Goal: Information Seeking & Learning: Learn about a topic

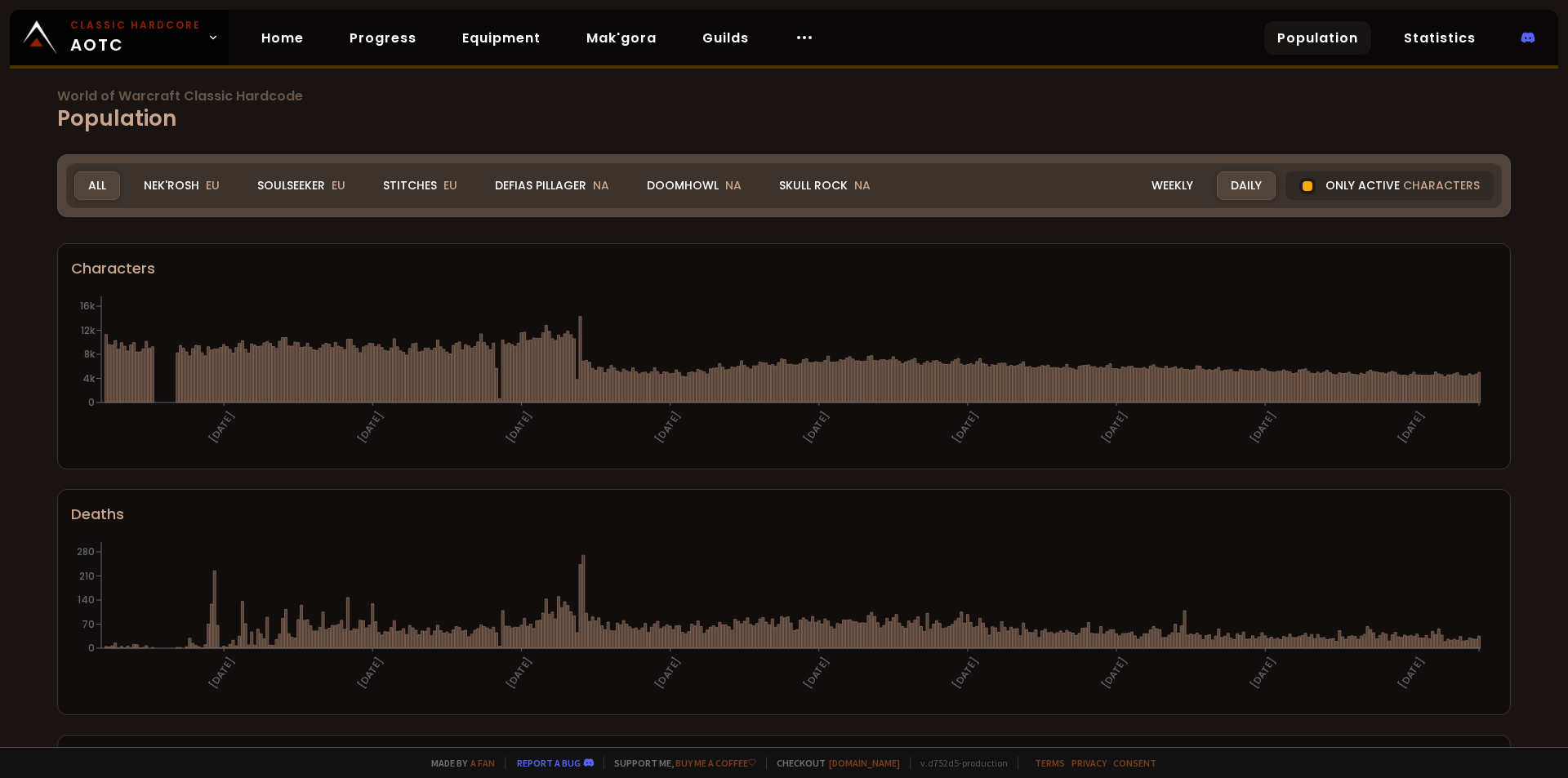
click at [294, 183] on div "Soulseeker EU" at bounding box center [301, 185] width 116 height 29
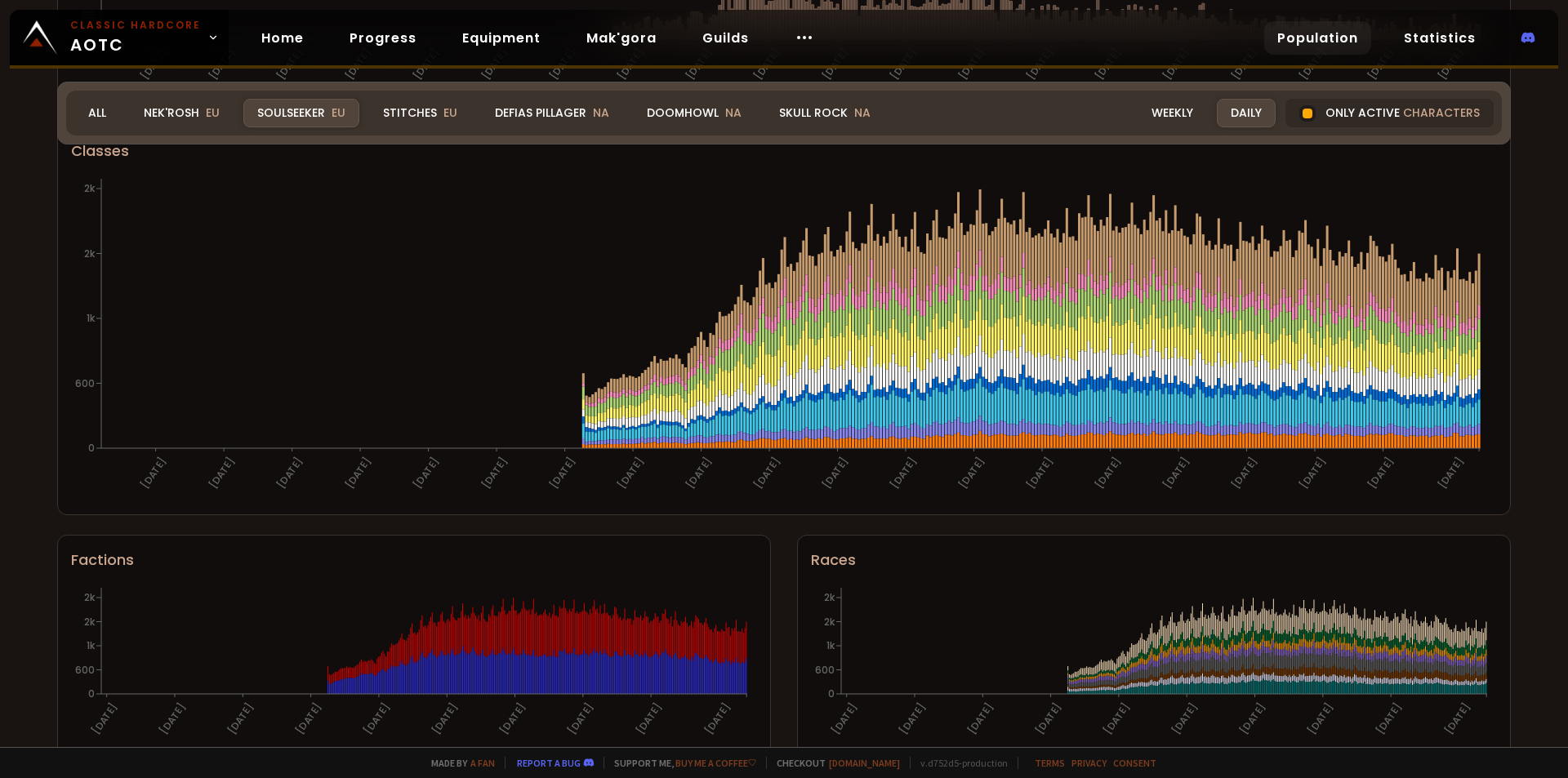
scroll to position [887, 0]
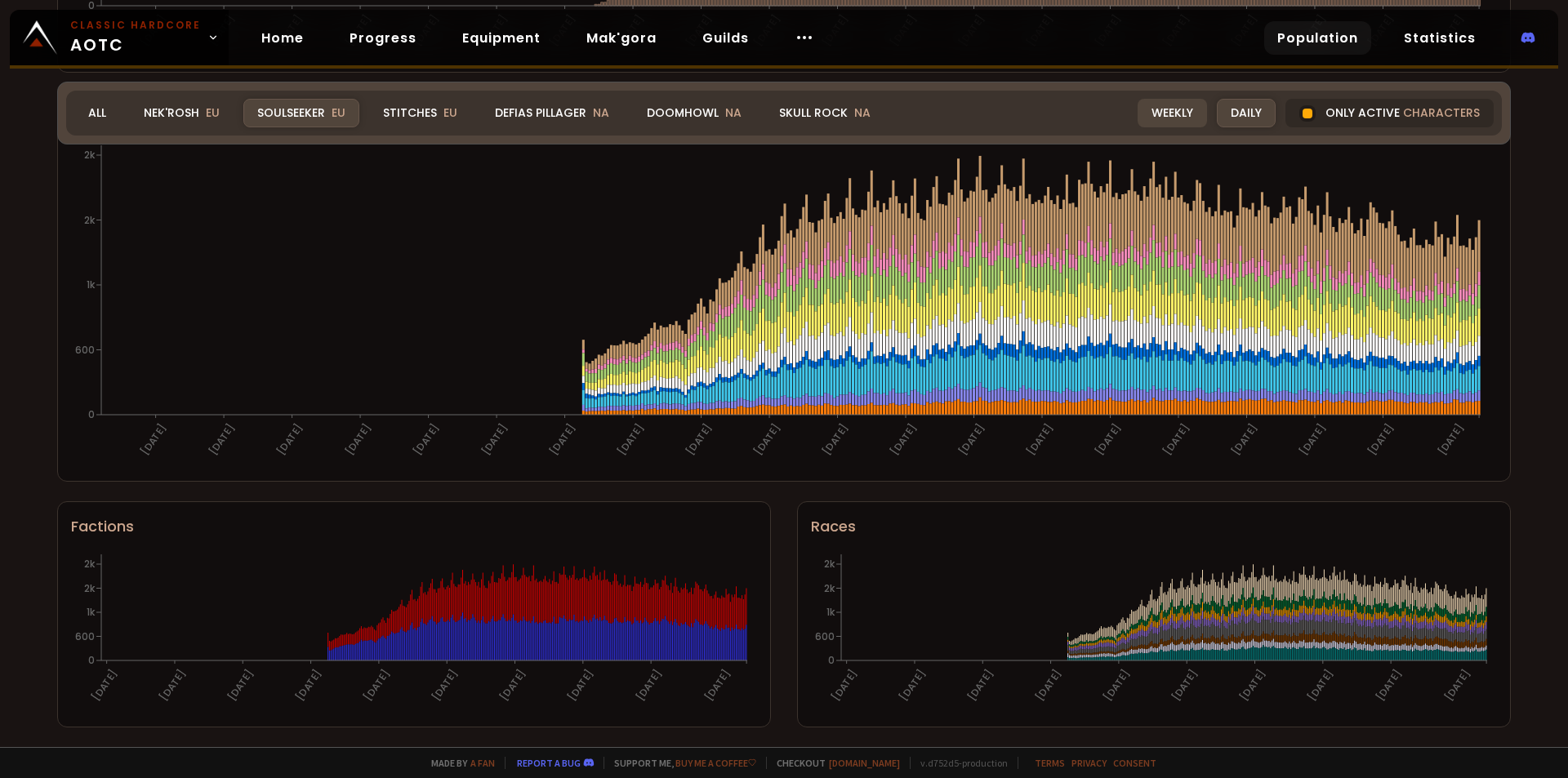
click at [1176, 118] on div "Weekly" at bounding box center [1172, 113] width 70 height 29
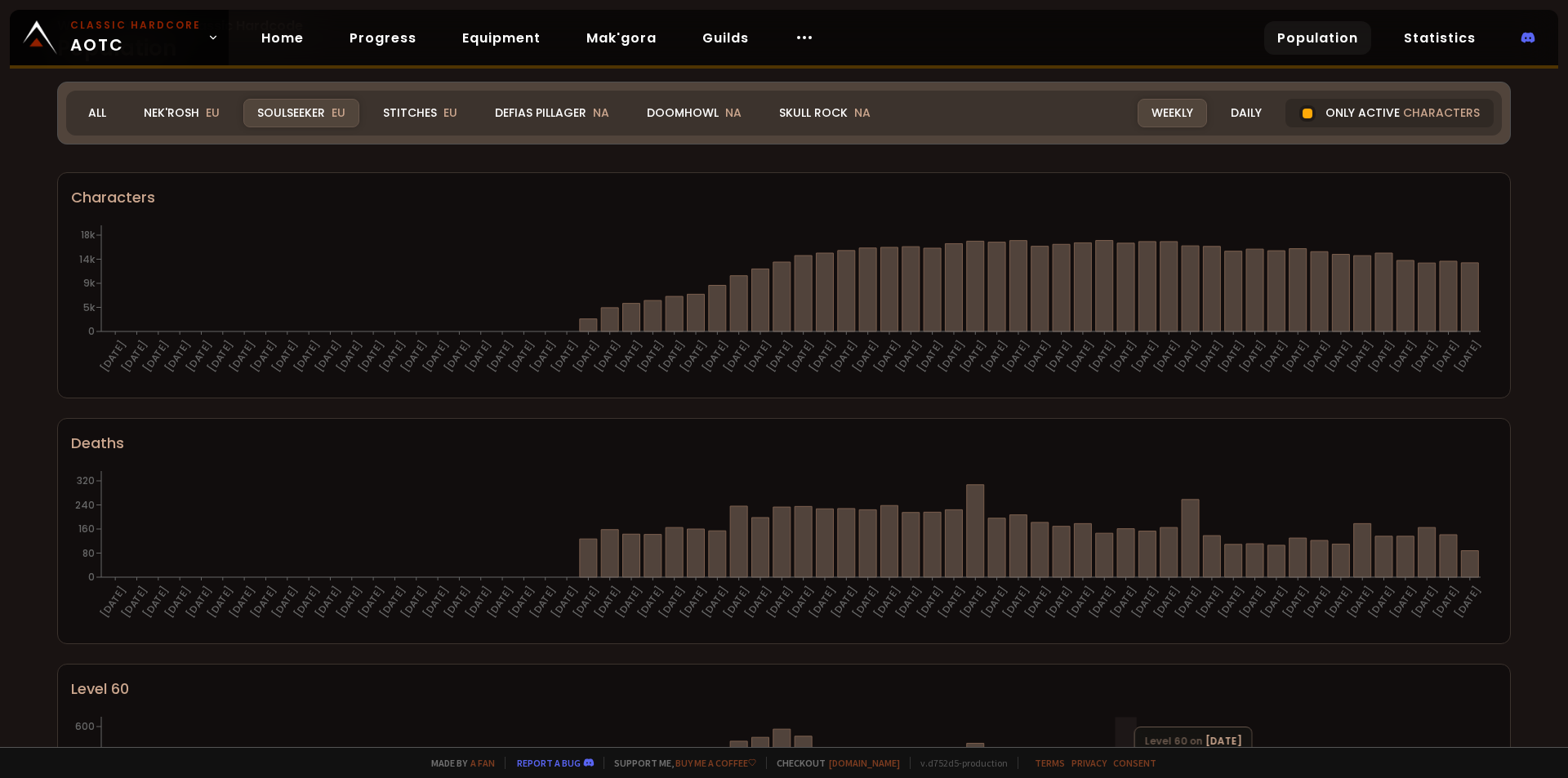
scroll to position [0, 0]
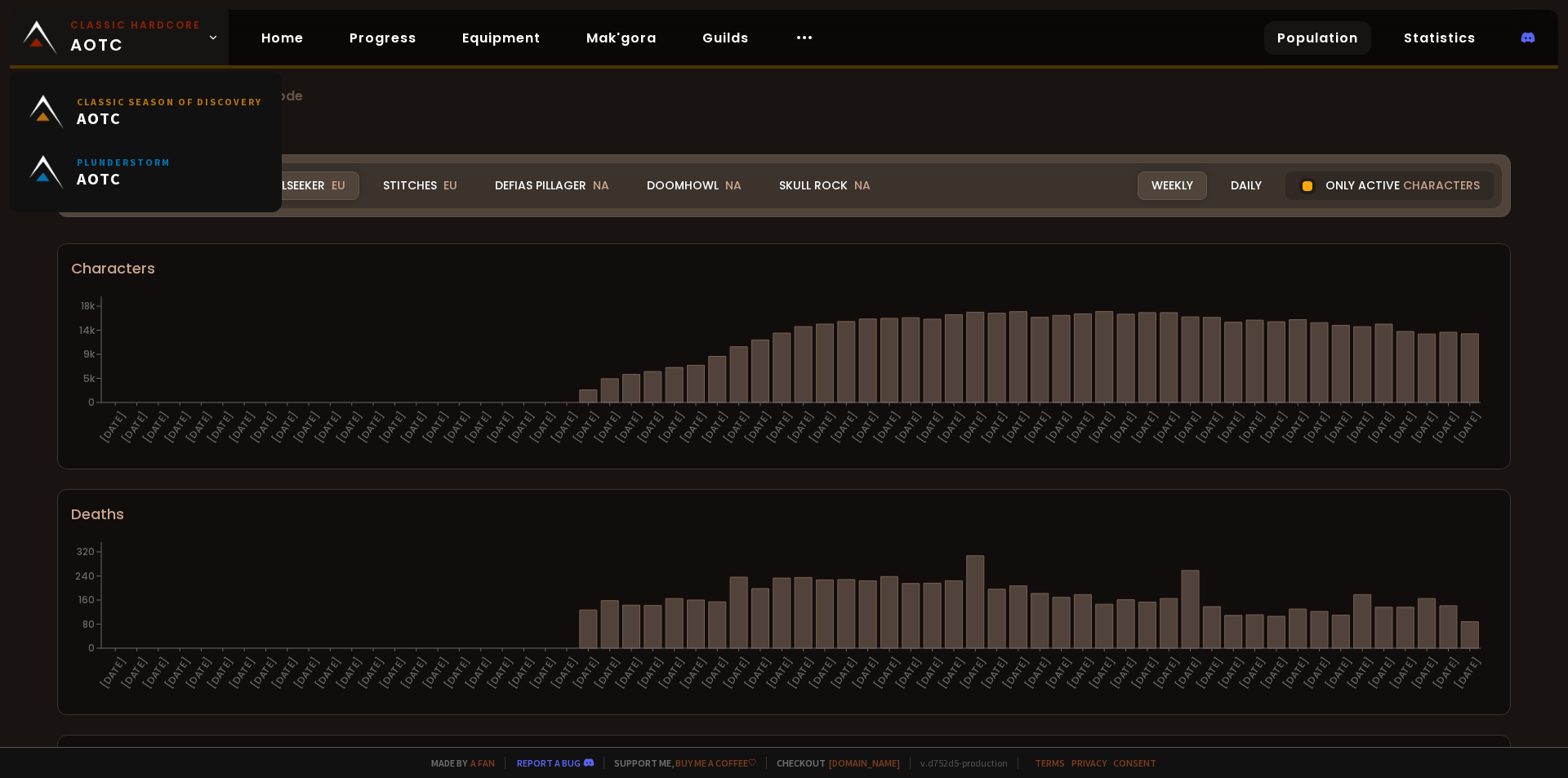
click at [200, 39] on link "Classic Hardcore AOTC" at bounding box center [119, 37] width 219 height 55
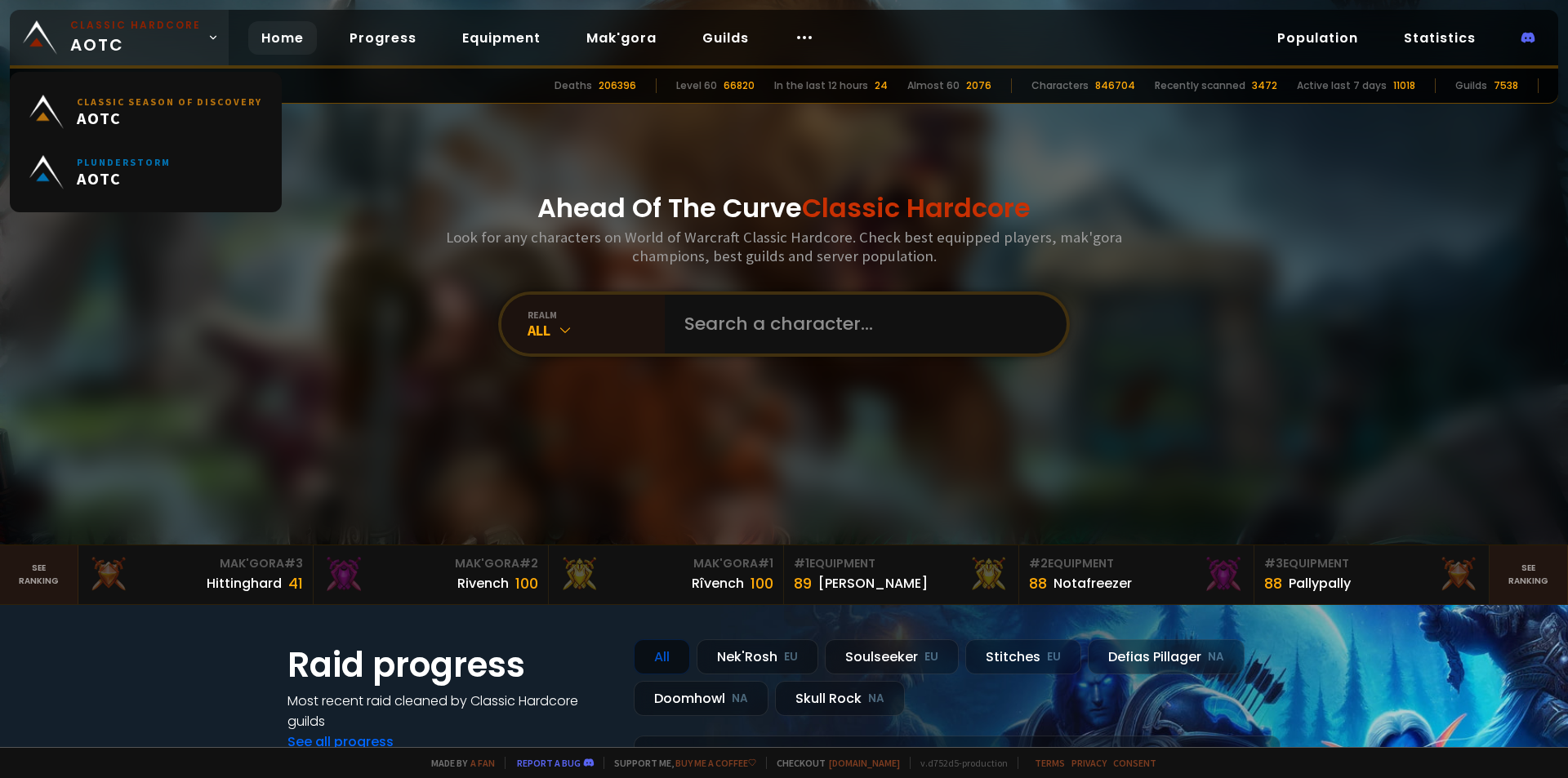
click at [200, 38] on link "Classic Hardcore AOTC" at bounding box center [119, 37] width 219 height 55
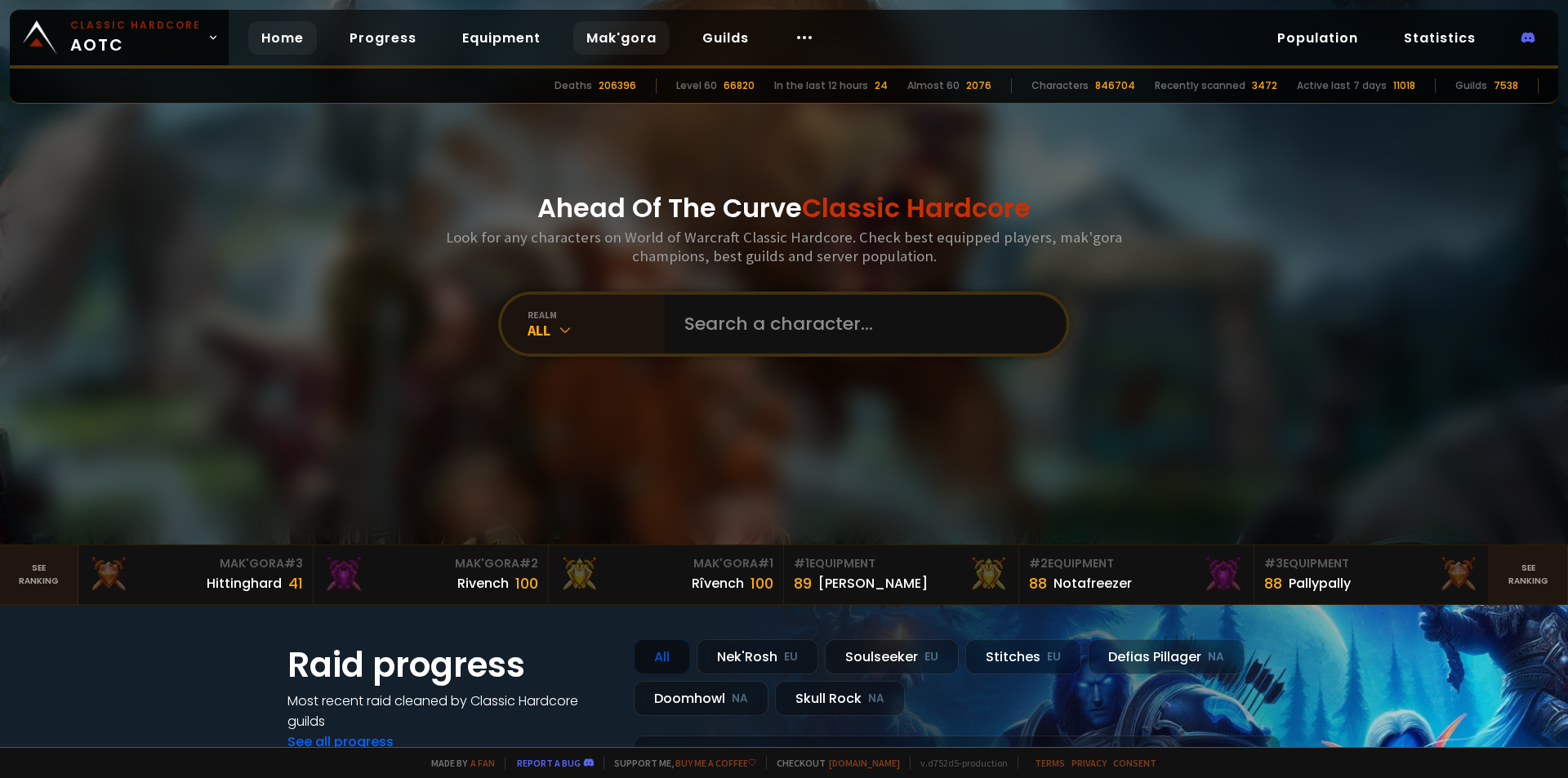
click at [617, 41] on link "Mak'gora" at bounding box center [621, 38] width 96 height 33
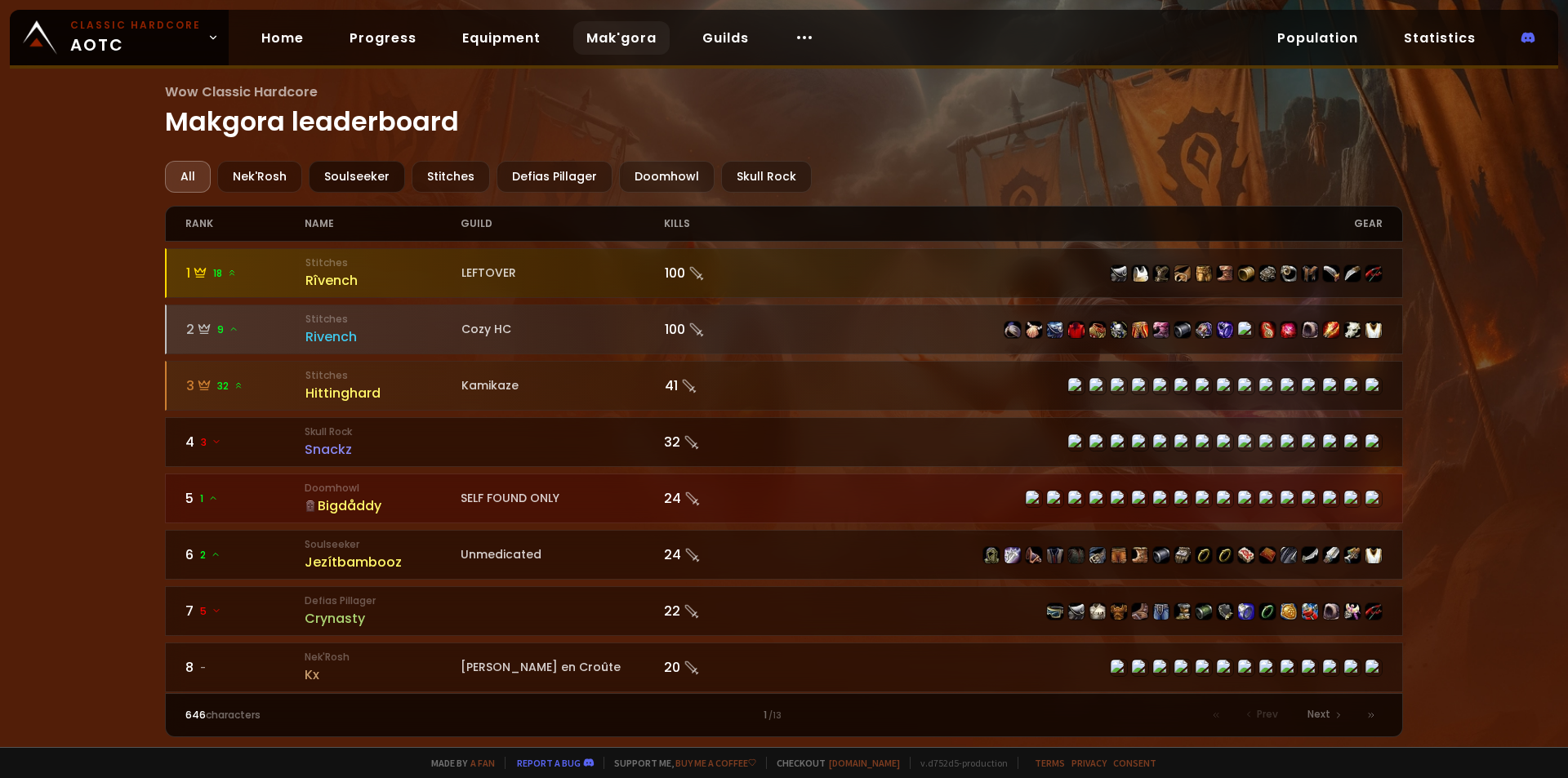
click at [371, 179] on div "Soulseeker" at bounding box center [357, 176] width 96 height 31
